Goal: Task Accomplishment & Management: Manage account settings

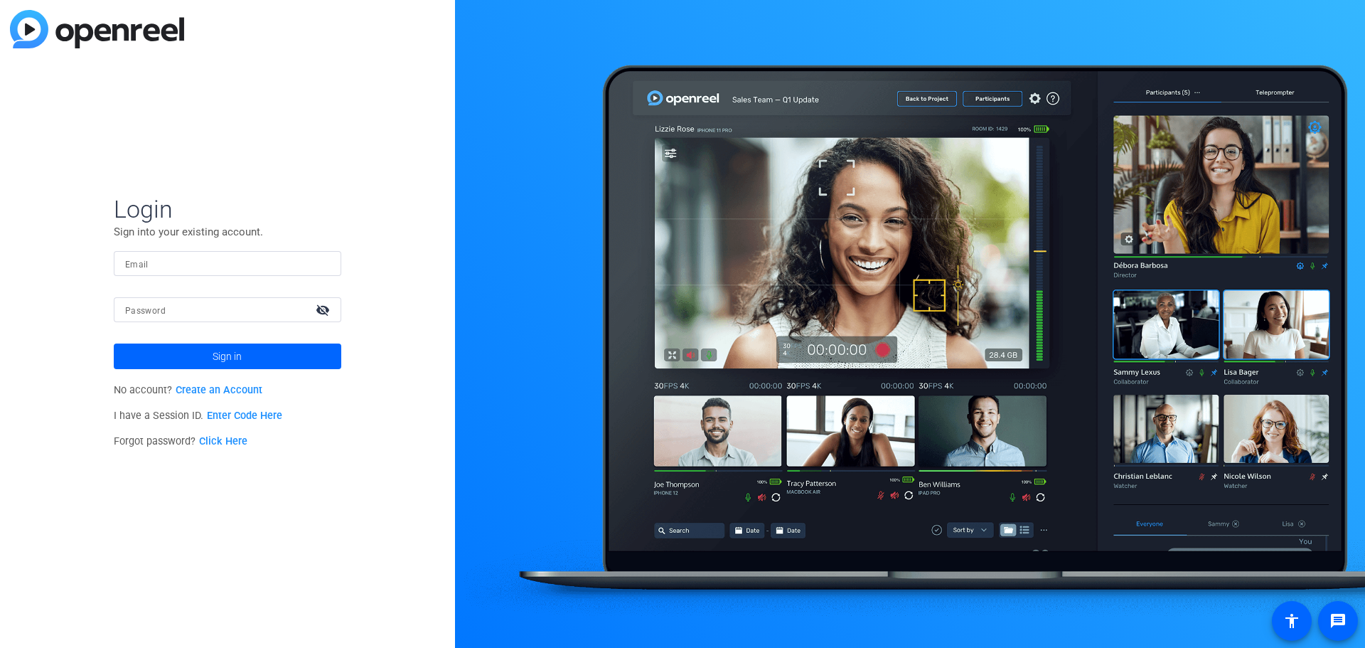
click at [206, 265] on input "Email" at bounding box center [227, 263] width 205 height 17
type input "[PERSON_NAME][EMAIL_ADDRESS][DOMAIN_NAME]"
click at [188, 292] on mat-form-field "Email [PERSON_NAME][EMAIL_ADDRESS][DOMAIN_NAME]" at bounding box center [228, 274] width 228 height 46
click at [174, 300] on div at bounding box center [214, 309] width 179 height 25
click at [172, 354] on span at bounding box center [228, 356] width 228 height 34
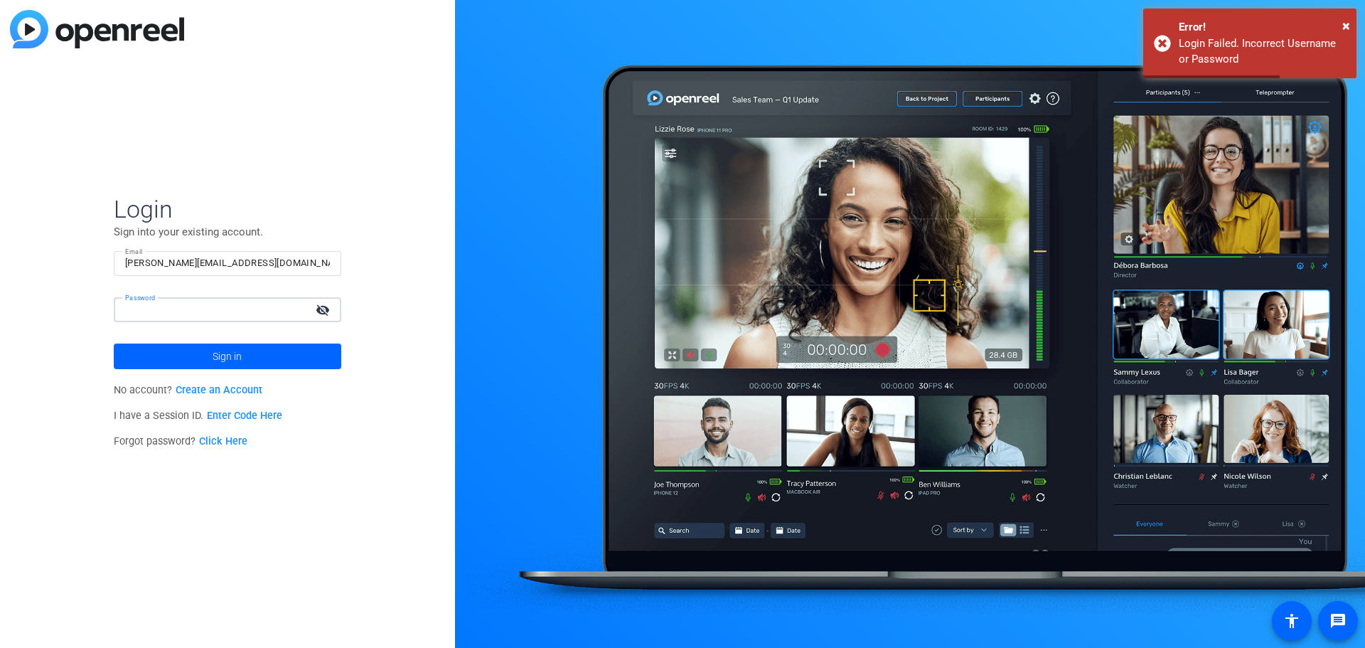
click at [104, 314] on div "Login Sign into your existing account. Email [PERSON_NAME][EMAIL_ADDRESS][DOMAI…" at bounding box center [227, 324] width 455 height 648
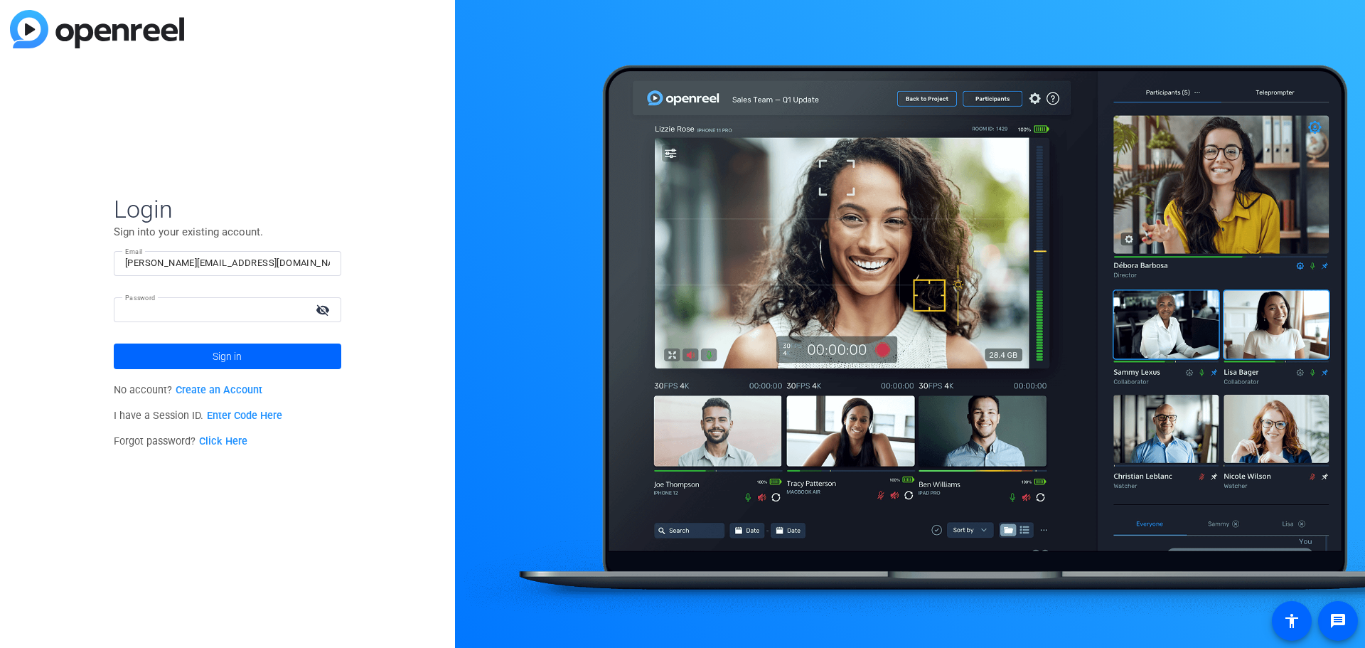
click at [238, 318] on div at bounding box center [214, 309] width 179 height 25
click at [261, 365] on span at bounding box center [228, 356] width 228 height 34
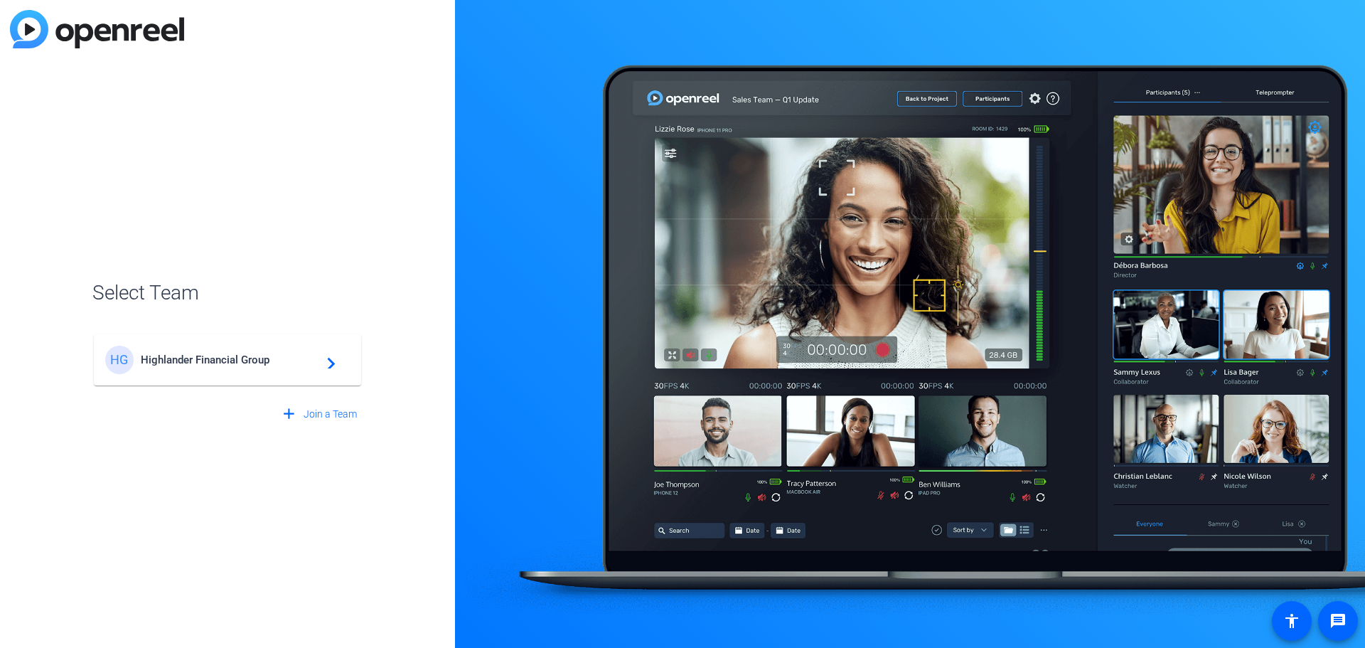
click at [261, 365] on span "Highlander Financial Group" at bounding box center [230, 359] width 178 height 13
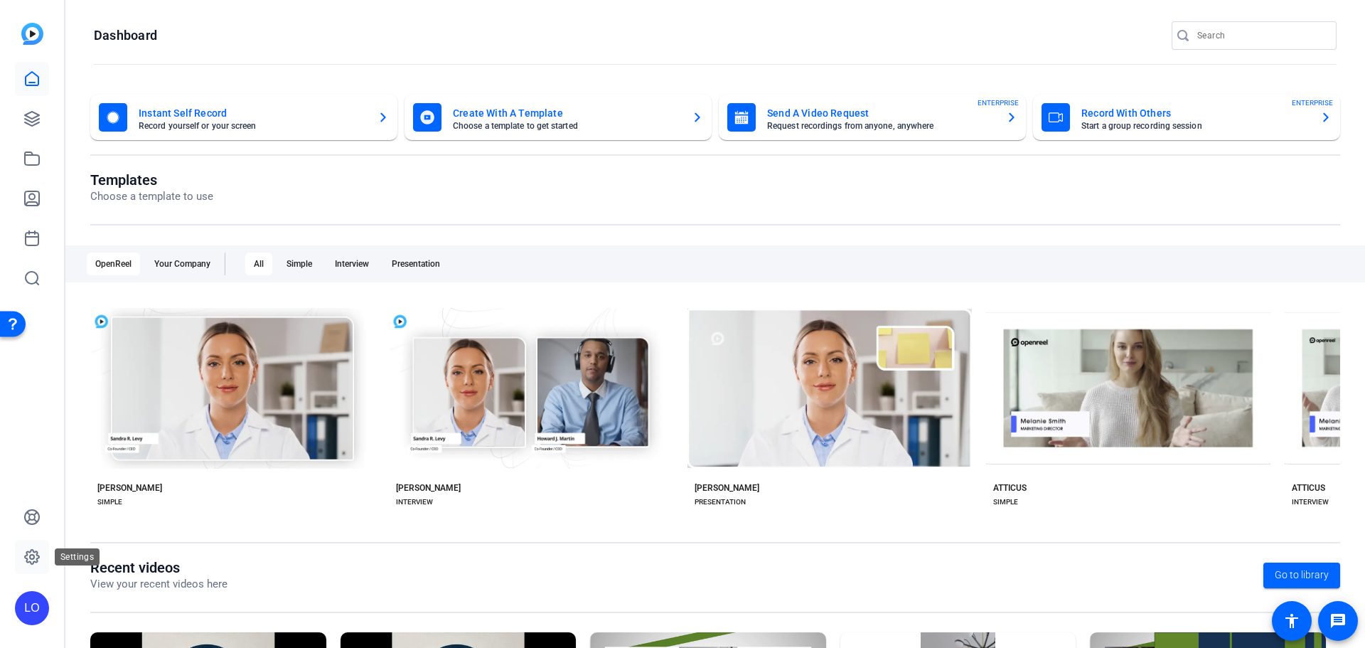
click at [16, 554] on link at bounding box center [32, 557] width 34 height 34
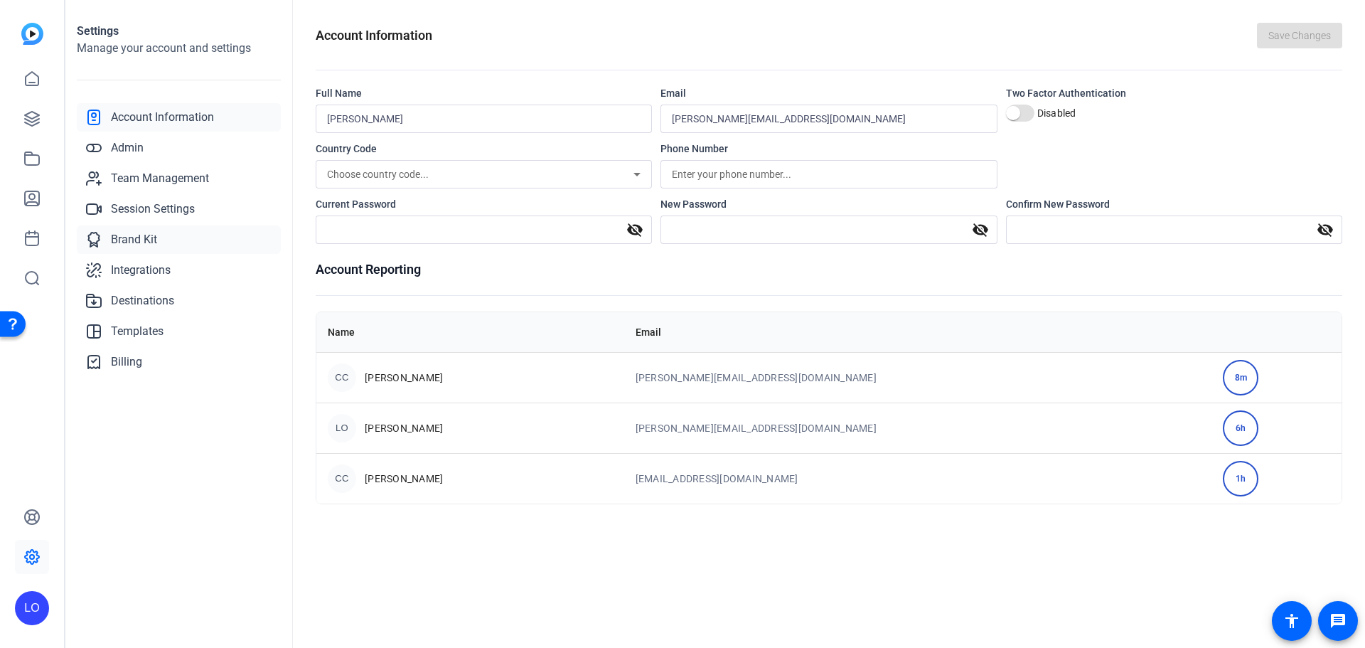
click at [108, 239] on link "Brand Kit" at bounding box center [179, 239] width 204 height 28
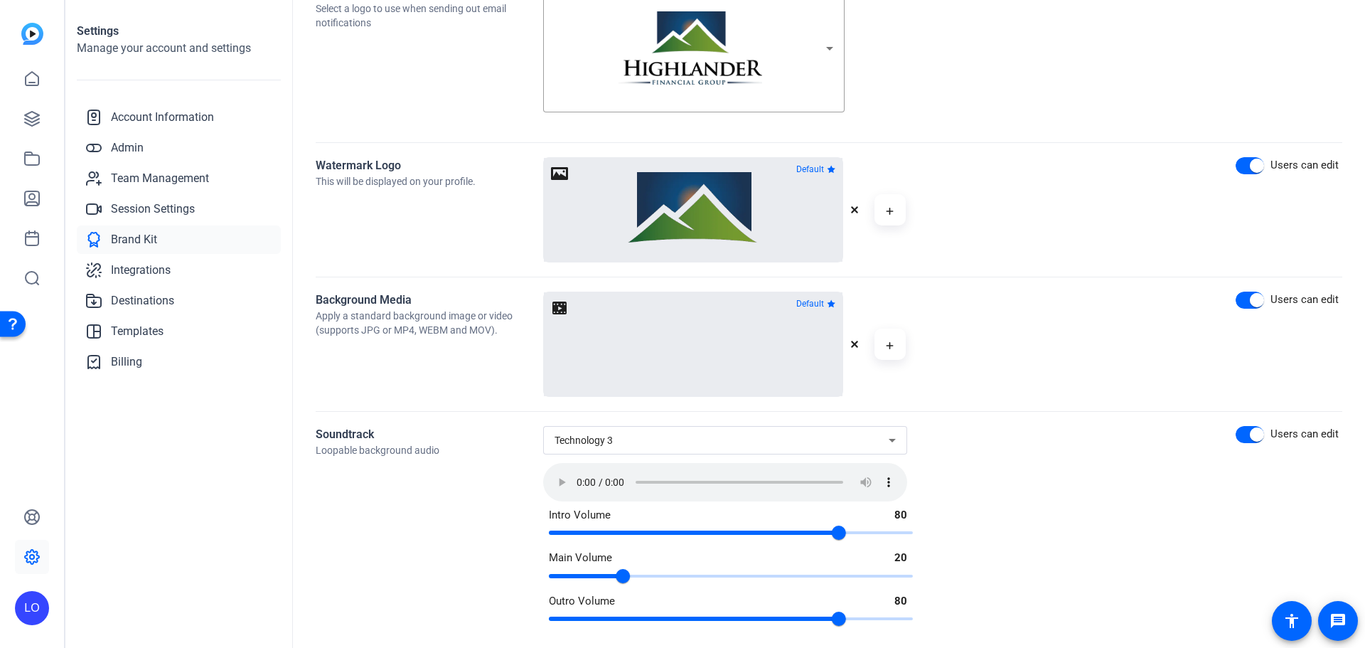
scroll to position [585, 0]
